Goal: Use online tool/utility: Utilize a website feature to perform a specific function

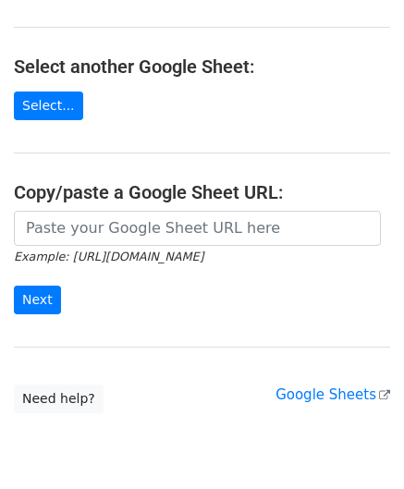
scroll to position [185, 0]
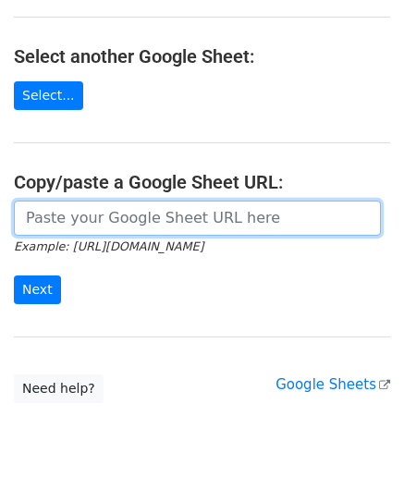
click at [114, 215] on input "url" at bounding box center [197, 218] width 367 height 35
paste input "https://docs.google.com/spreadsheets/d/1OdxbKiCTYTSzEMfu5CcwB4CuNJCg_JN03DUIwLf…"
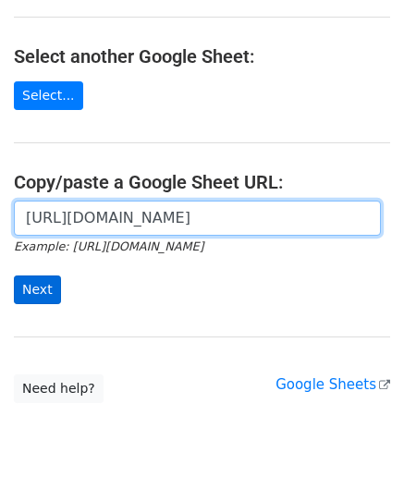
scroll to position [0, 403]
type input "https://docs.google.com/spreadsheets/d/1OdxbKiCTYTSzEMfu5CcwB4CuNJCg_JN03DUIwLf…"
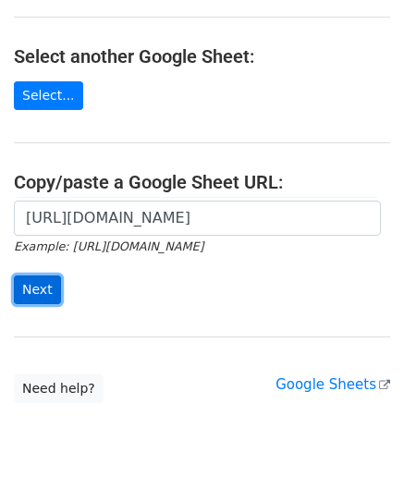
click at [37, 284] on input "Next" at bounding box center [37, 289] width 47 height 29
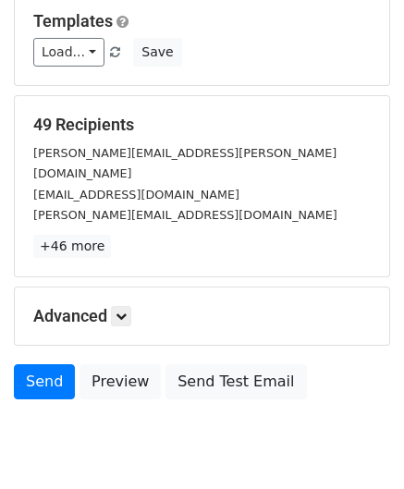
scroll to position [92, 0]
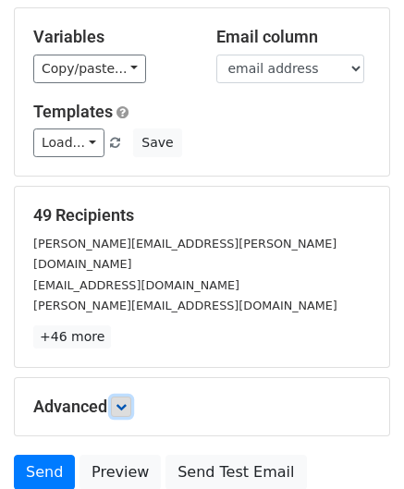
click at [131, 397] on link at bounding box center [121, 407] width 20 height 20
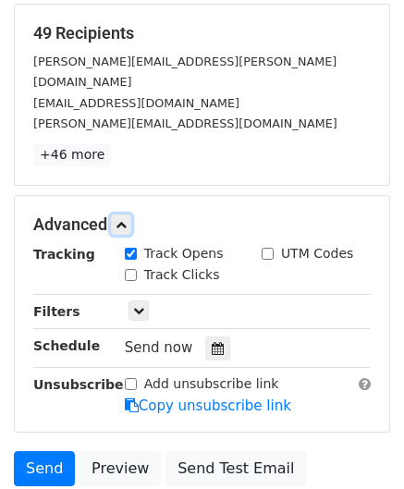
scroll to position [277, 0]
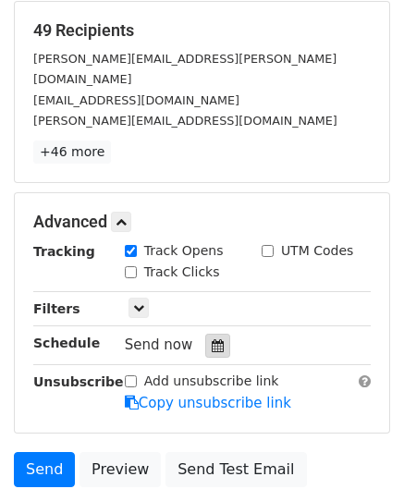
click at [212, 339] on icon at bounding box center [218, 345] width 12 height 13
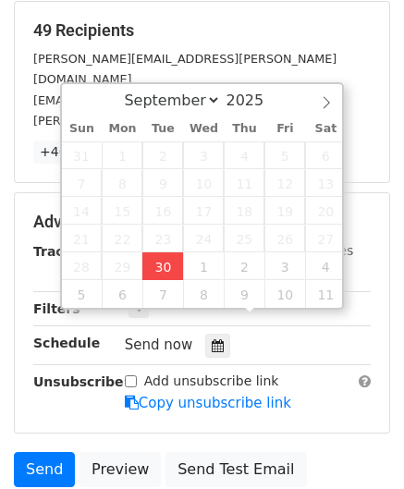
type input "[DATE] 14:16"
type input "02"
type input "16"
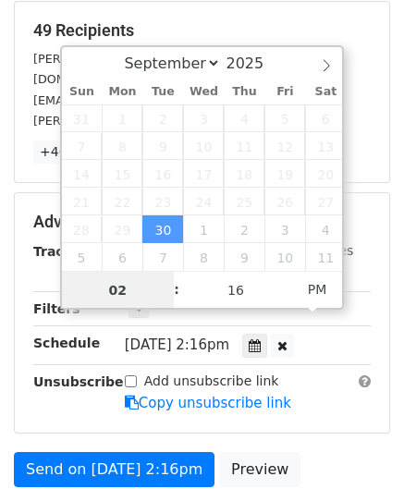
paste input "4"
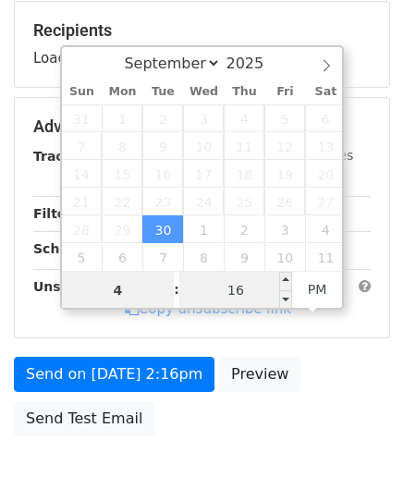
type input "4"
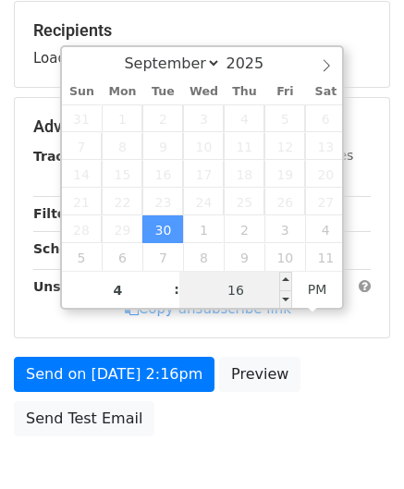
type input "[DATE] 16:16"
type input "04"
click at [234, 294] on input "16" at bounding box center [235, 290] width 113 height 37
type input "00"
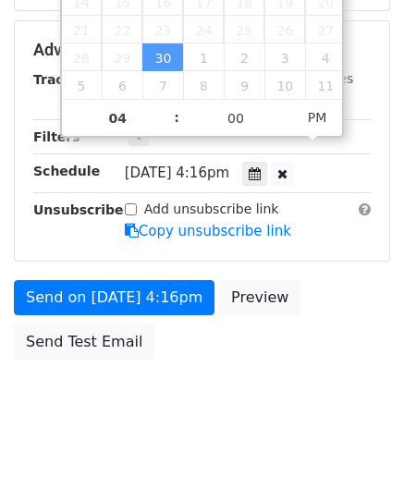
type input "[DATE] 16:00"
click at [301, 356] on body "New Campaign Daily emails left: 50 Google Sheet: Untitled spreadsheet Variables…" at bounding box center [202, 4] width 404 height 878
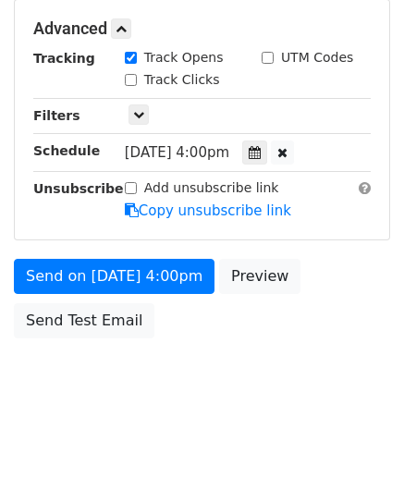
scroll to position [449, 0]
